Goal: Task Accomplishment & Management: Use online tool/utility

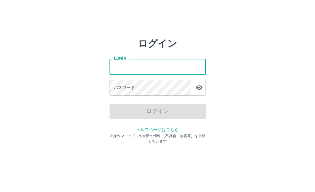
click at [117, 64] on input "社員番号" at bounding box center [157, 67] width 96 height 16
type input "*******"
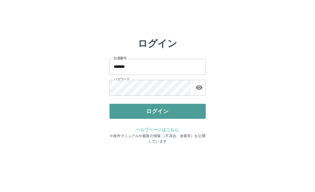
click at [127, 108] on button "ログイン" at bounding box center [157, 111] width 96 height 15
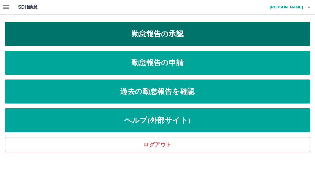
click at [116, 32] on link "勤怠報告の承認" at bounding box center [157, 34] width 305 height 24
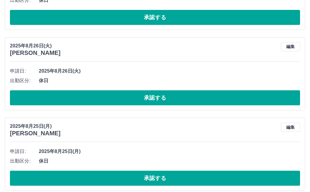
scroll to position [541, 0]
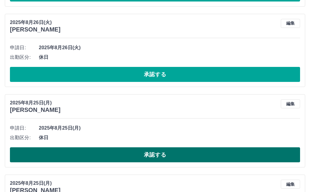
click at [98, 154] on button "承認する" at bounding box center [155, 155] width 290 height 15
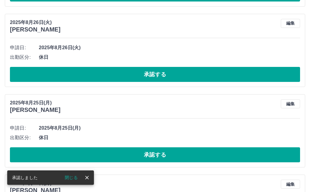
click at [98, 154] on button "承認する" at bounding box center [155, 155] width 290 height 15
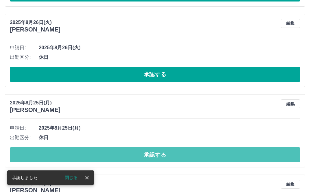
click at [98, 154] on button "承認する" at bounding box center [155, 155] width 290 height 15
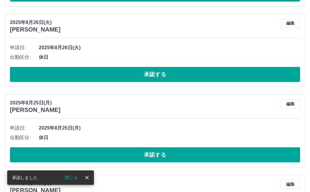
click at [98, 154] on button "承認する" at bounding box center [155, 155] width 290 height 15
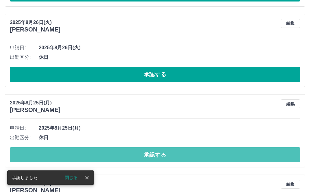
click at [98, 154] on button "承認する" at bounding box center [155, 155] width 290 height 15
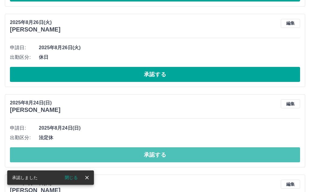
click at [98, 154] on button "承認する" at bounding box center [155, 155] width 290 height 15
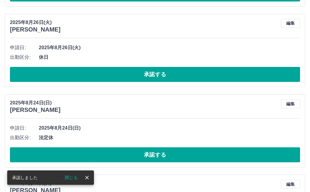
click at [98, 154] on button "承認する" at bounding box center [155, 155] width 290 height 15
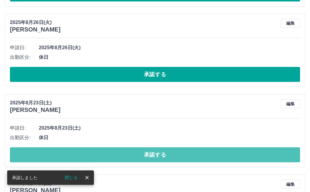
click at [98, 154] on button "承認する" at bounding box center [155, 155] width 290 height 15
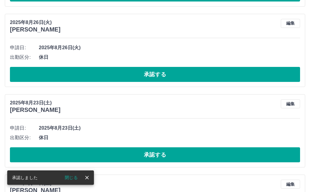
click at [98, 154] on button "承認する" at bounding box center [155, 155] width 290 height 15
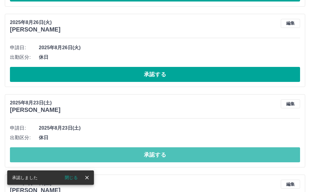
click at [98, 154] on button "承認する" at bounding box center [155, 155] width 290 height 15
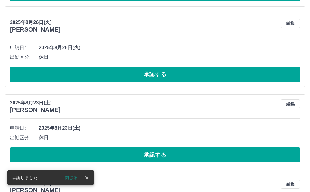
click at [98, 154] on button "承認する" at bounding box center [155, 155] width 290 height 15
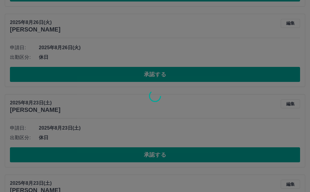
scroll to position [524, 0]
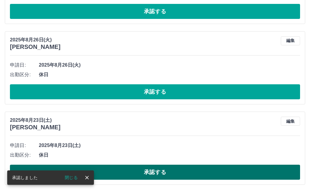
click at [101, 168] on button "承認する" at bounding box center [155, 172] width 290 height 15
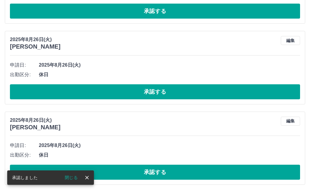
scroll to position [444, 0]
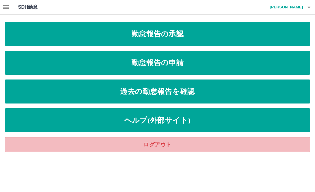
click at [82, 146] on link "ログアウト" at bounding box center [157, 144] width 305 height 15
